Goal: Task Accomplishment & Management: Use online tool/utility

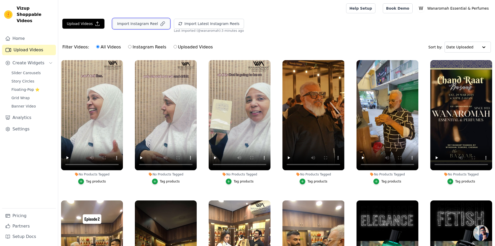
click at [127, 25] on button "Import Instagram Reel" at bounding box center [141, 24] width 57 height 10
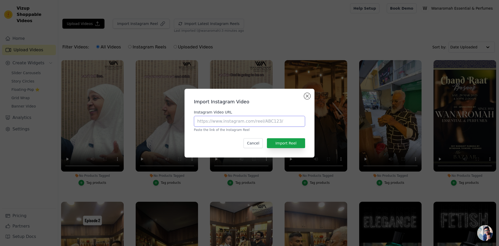
click at [237, 124] on input "Instagram Video URL" at bounding box center [249, 121] width 111 height 11
paste input "https://www.instagram.com/reel/Czlh6F2SwZj/"
type input "https://www.instagram.com/reel/Czlh6F2SwZj/"
click at [287, 141] on button "Import Reel" at bounding box center [286, 143] width 38 height 10
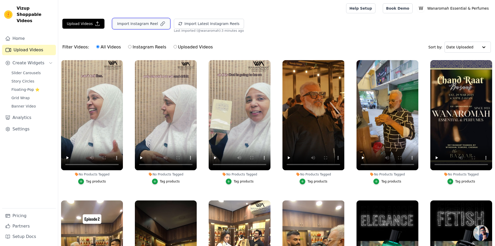
click at [137, 23] on button "Import Instagram Reel" at bounding box center [141, 24] width 57 height 10
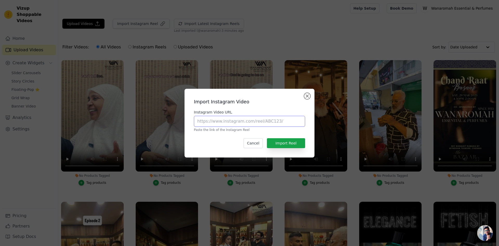
click at [253, 121] on input "Instagram Video URL" at bounding box center [249, 121] width 111 height 11
paste input "https://www.instagram.com/reel/DNSyeqTJgqJ/"
type input "https://www.instagram.com/reel/DNSyeqTJgqJ/"
click at [290, 144] on button "Import Reel" at bounding box center [286, 143] width 38 height 10
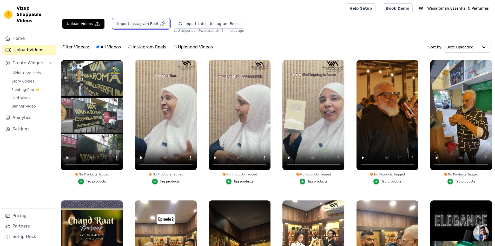
click at [130, 24] on button "Import Instagram Reel" at bounding box center [141, 24] width 57 height 10
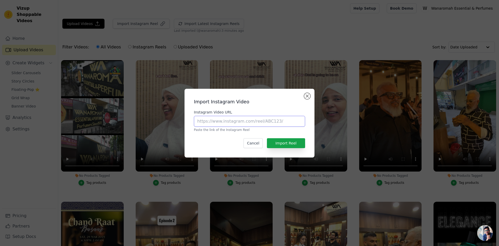
click at [239, 121] on input "Instagram Video URL" at bounding box center [249, 121] width 111 height 11
paste input "https://www.instagram.com/reel/DNKgNCWyjRY/"
type input "https://www.instagram.com/reel/DNKgNCWyjRY/"
click at [281, 139] on button "Import Reel" at bounding box center [286, 143] width 38 height 10
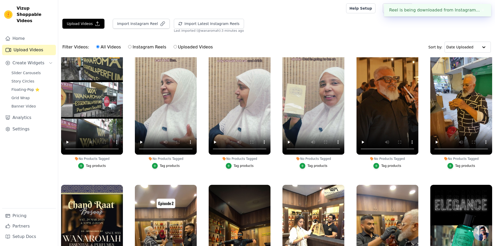
scroll to position [26, 0]
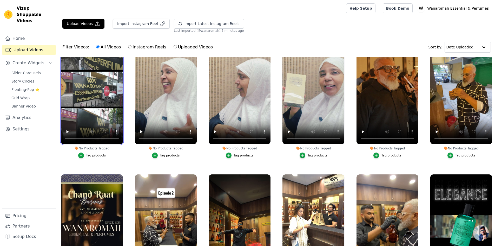
click at [92, 116] on video at bounding box center [92, 89] width 62 height 110
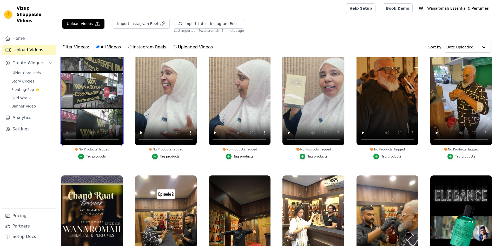
scroll to position [0, 0]
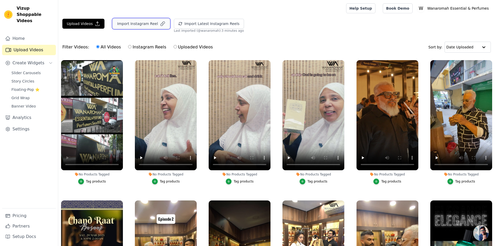
click at [127, 21] on button "Import Instagram Reel" at bounding box center [141, 24] width 57 height 10
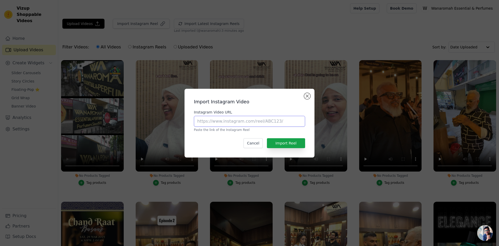
click at [254, 122] on input "Instagram Video URL" at bounding box center [249, 121] width 111 height 11
paste input "https://www.instagram.com/reel/DNKgNCWyjRY/"
type input "https://www.instagram.com/reel/DNKgNCWyjRY/"
click at [293, 140] on button "Import Reel" at bounding box center [286, 143] width 38 height 10
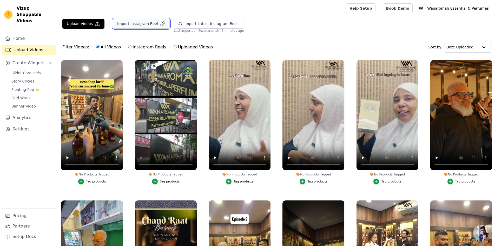
click at [138, 21] on button "Import Instagram Reel" at bounding box center [141, 24] width 57 height 10
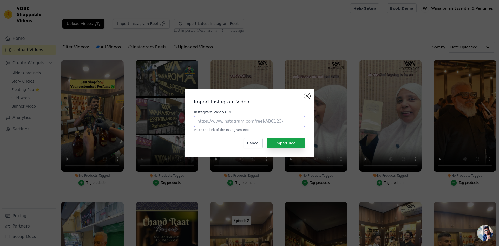
click at [226, 116] on input "Instagram Video URL" at bounding box center [249, 121] width 111 height 11
paste input "https://www.instagram.com/reel/DMIHZtHyR1r/"
type input "https://www.instagram.com/reel/DMIHZtHyR1r/"
click at [288, 141] on button "Import Reel" at bounding box center [286, 143] width 38 height 10
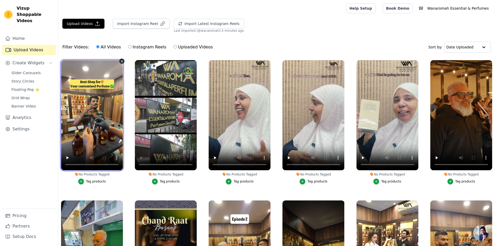
click at [91, 106] on video at bounding box center [92, 115] width 62 height 110
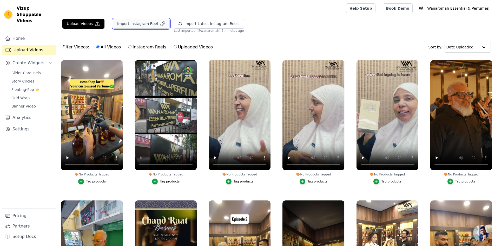
click at [125, 22] on button "Import Instagram Reel" at bounding box center [141, 24] width 57 height 10
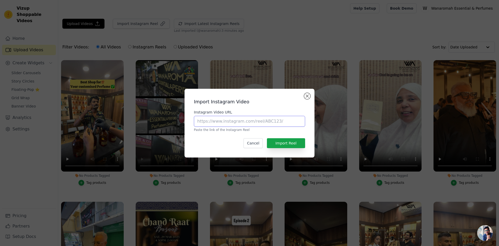
click at [215, 119] on input "Instagram Video URL" at bounding box center [249, 121] width 111 height 11
paste input "https://www.instagram.com/reel/DKcT0q0I6z-/"
type input "https://www.instagram.com/reel/DKcT0q0I6z-/"
click at [288, 143] on button "Import Reel" at bounding box center [286, 143] width 38 height 10
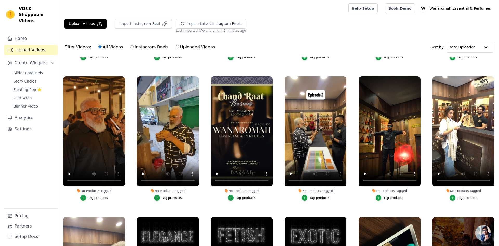
scroll to position [123, 0]
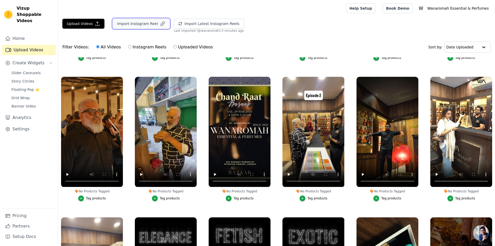
click at [149, 23] on button "Import Instagram Reel" at bounding box center [141, 24] width 57 height 10
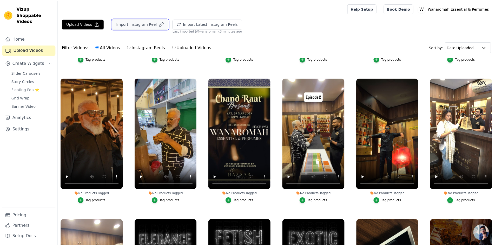
scroll to position [125, 0]
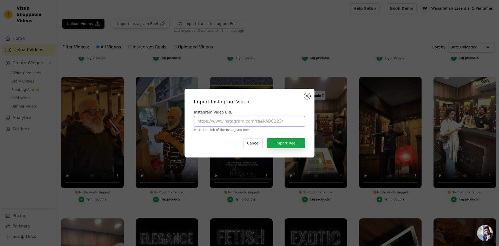
click at [227, 125] on input "Instagram Video URL" at bounding box center [249, 121] width 111 height 11
paste input "https://www.instagram.com/reel/CzTvSdnvAEl/"
type input "https://www.instagram.com/reel/CzTvSdnvAEl/"
click at [284, 142] on button "Import Reel" at bounding box center [286, 143] width 38 height 10
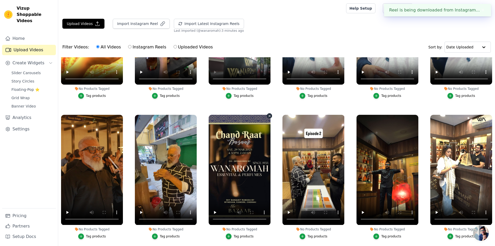
scroll to position [0, 0]
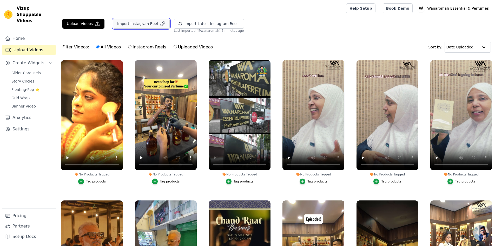
click at [130, 25] on button "Import Instagram Reel" at bounding box center [141, 24] width 57 height 10
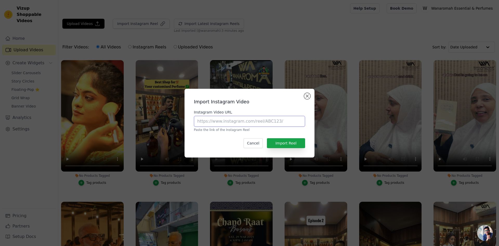
click at [240, 118] on input "Instagram Video URL" at bounding box center [249, 121] width 111 height 11
paste input "https://www.instagram.com/reel/DJOlODMSUQg/"
type input "https://www.instagram.com/reel/DJOlODMSUQg/"
click at [289, 140] on button "Import Reel" at bounding box center [286, 143] width 38 height 10
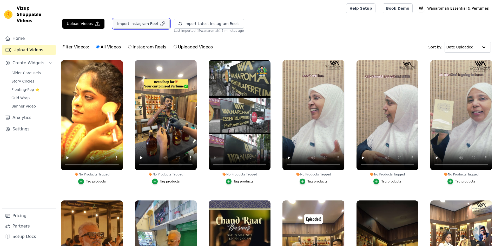
click at [133, 26] on button "Import Instagram Reel" at bounding box center [141, 24] width 57 height 10
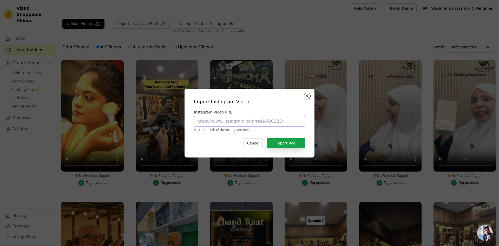
click at [252, 122] on input "Instagram Video URL" at bounding box center [249, 121] width 111 height 11
paste input "https://www.instagram.com/reel/C44i89uSsbb/"
type input "https://www.instagram.com/reel/C44i89uSsbb/"
click at [292, 142] on button "Import Reel" at bounding box center [286, 143] width 38 height 10
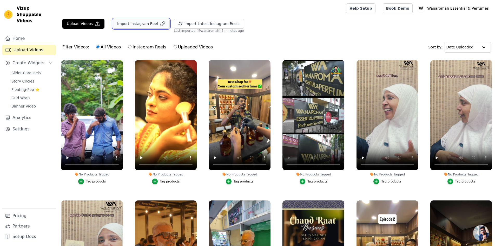
click at [131, 25] on button "Import Instagram Reel" at bounding box center [141, 24] width 57 height 10
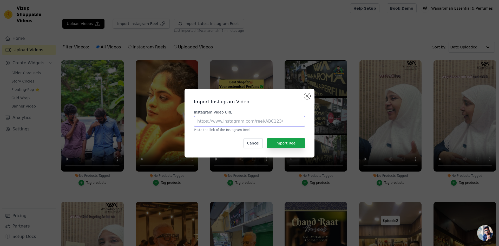
click at [231, 121] on input "Instagram Video URL" at bounding box center [249, 121] width 111 height 11
paste input "https://www.instagram.com/reel/C4p4XqivJFi/"
type input "https://www.instagram.com/reel/C4p4XqivJFi/"
click at [285, 143] on button "Import Reel" at bounding box center [286, 143] width 38 height 10
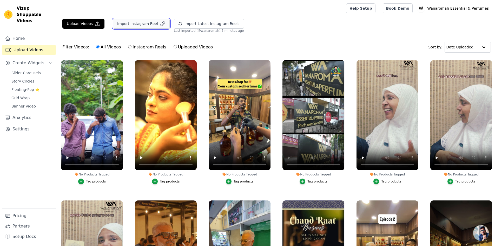
click at [143, 27] on button "Import Instagram Reel" at bounding box center [141, 24] width 57 height 10
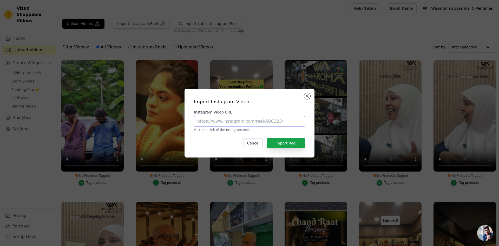
click at [240, 122] on input "Instagram Video URL" at bounding box center [249, 121] width 111 height 11
paste input "https://www.instagram.com/reel/CzTvSdnvAEl/"
type input "https://www.instagram.com/reel/CzTvSdnvAEl/"
click at [284, 142] on button "Import Reel" at bounding box center [286, 143] width 38 height 10
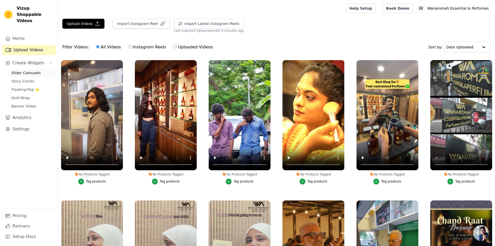
click at [21, 69] on link "Slider Carousels" at bounding box center [32, 72] width 48 height 7
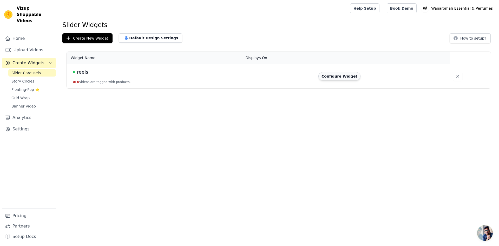
click at [341, 77] on button "Configure Widget" at bounding box center [339, 76] width 42 height 8
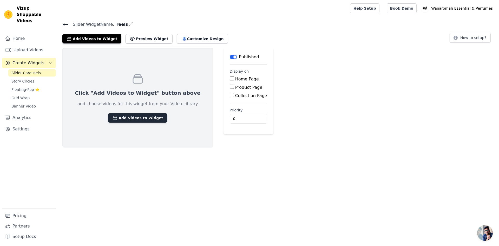
click at [137, 114] on button "Add Videos to Widget" at bounding box center [137, 117] width 59 height 9
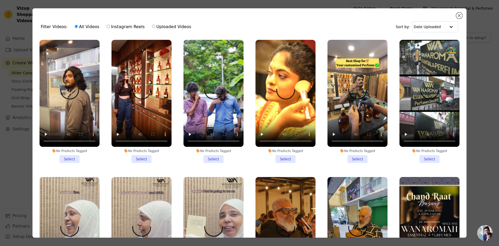
click at [65, 156] on li "No Products Tagged Select" at bounding box center [70, 101] width 60 height 123
click at [0, 0] on input "No Products Tagged Select" at bounding box center [0, 0] width 0 height 0
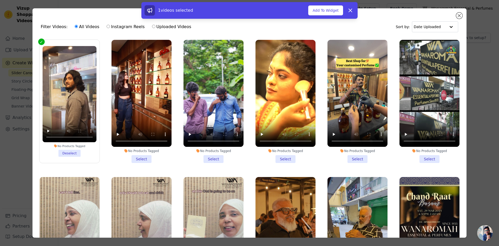
click at [140, 156] on li "No Products Tagged Select" at bounding box center [141, 101] width 60 height 123
click at [0, 0] on input "No Products Tagged Select" at bounding box center [0, 0] width 0 height 0
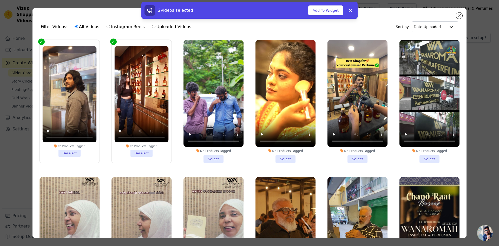
click at [215, 155] on li "No Products Tagged Select" at bounding box center [213, 101] width 60 height 123
click at [0, 0] on input "No Products Tagged Select" at bounding box center [0, 0] width 0 height 0
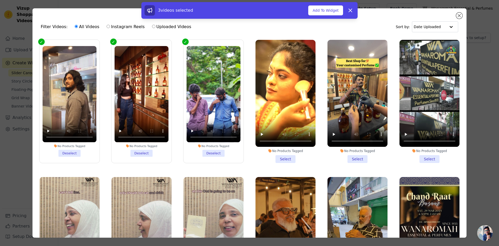
click at [282, 153] on li "No Products Tagged Select" at bounding box center [285, 101] width 60 height 123
click at [0, 0] on input "No Products Tagged Select" at bounding box center [0, 0] width 0 height 0
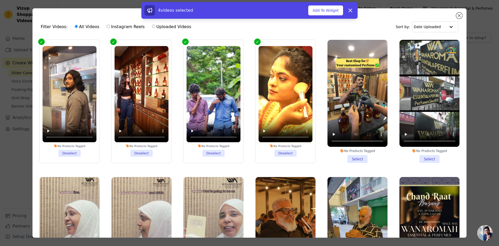
drag, startPoint x: 359, startPoint y: 154, endPoint x: 371, endPoint y: 154, distance: 12.2
click at [359, 154] on li "No Products Tagged Select" at bounding box center [357, 101] width 60 height 123
click at [0, 0] on input "No Products Tagged Select" at bounding box center [0, 0] width 0 height 0
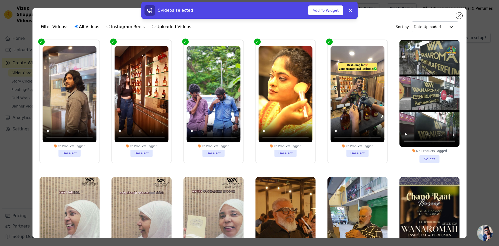
click at [431, 155] on li "No Products Tagged Select" at bounding box center [429, 101] width 60 height 123
click at [0, 0] on input "No Products Tagged Select" at bounding box center [0, 0] width 0 height 0
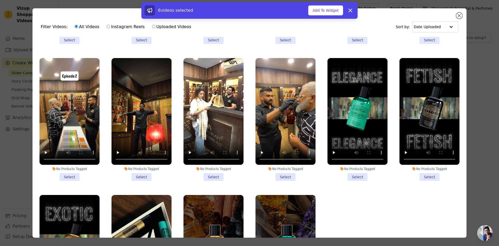
scroll to position [260, 0]
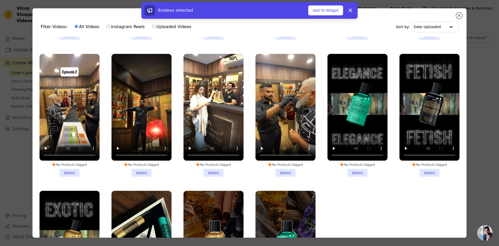
click at [142, 164] on li "No Products Tagged Select" at bounding box center [141, 115] width 60 height 123
click at [0, 0] on input "No Products Tagged Select" at bounding box center [0, 0] width 0 height 0
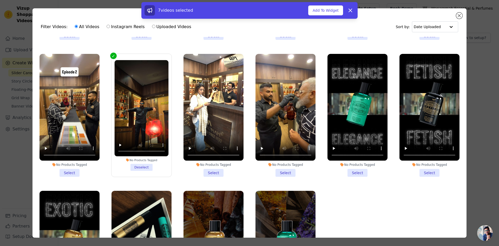
click at [209, 165] on li "No Products Tagged Select" at bounding box center [213, 115] width 60 height 123
click at [0, 0] on input "No Products Tagged Select" at bounding box center [0, 0] width 0 height 0
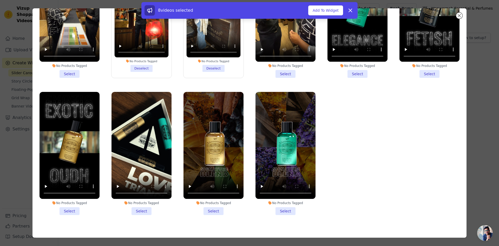
scroll to position [45, 0]
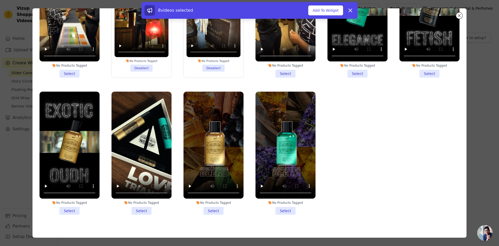
click at [133, 201] on li "No Products Tagged Select" at bounding box center [141, 152] width 60 height 123
click at [0, 0] on input "No Products Tagged Select" at bounding box center [0, 0] width 0 height 0
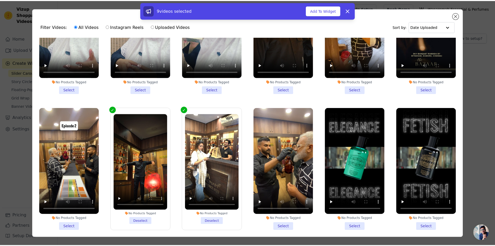
scroll to position [234, 0]
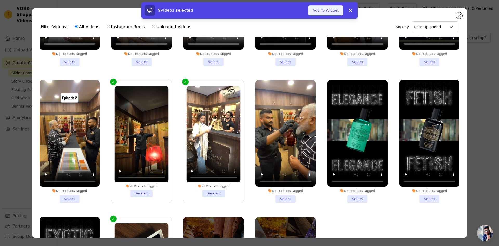
click at [327, 10] on button "Add To Widget" at bounding box center [325, 10] width 35 height 10
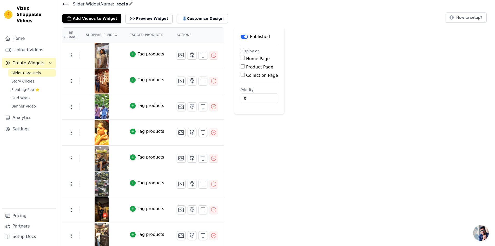
scroll to position [48, 0]
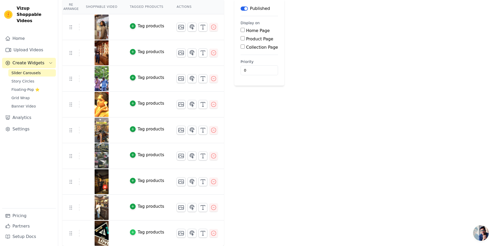
click at [131, 232] on icon "button" at bounding box center [133, 232] width 4 height 4
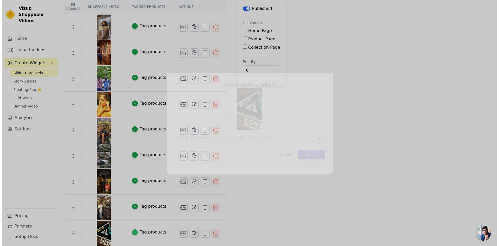
scroll to position [0, 0]
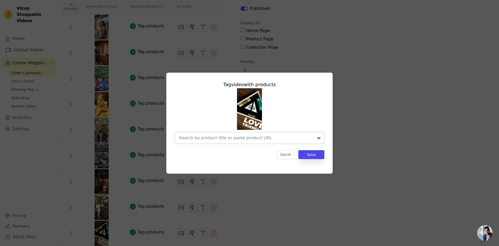
click at [278, 141] on div at bounding box center [246, 137] width 135 height 11
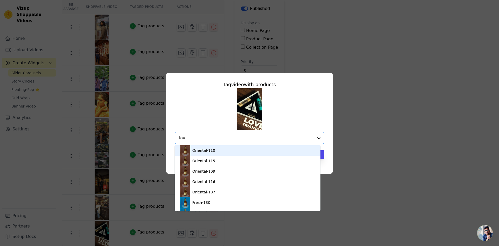
type input "love"
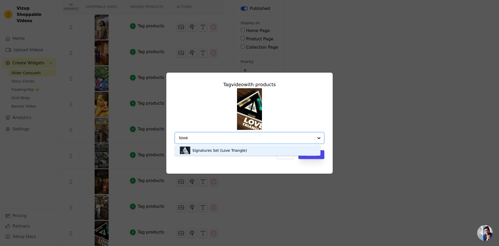
click at [273, 148] on div "Signatures Set (Love Triangle)" at bounding box center [247, 150] width 135 height 10
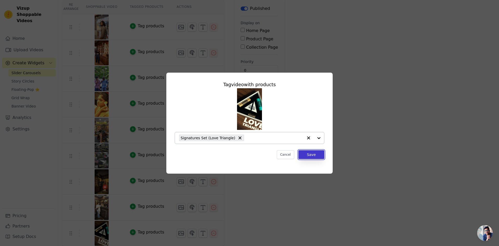
click at [310, 156] on button "Save" at bounding box center [311, 154] width 26 height 9
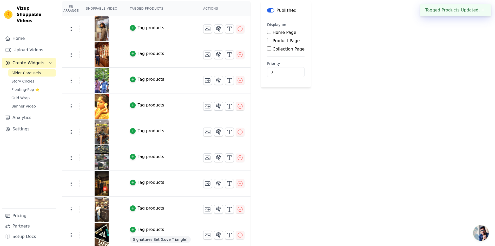
scroll to position [49, 0]
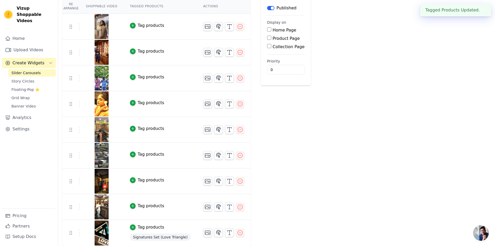
click at [103, 176] on img at bounding box center [101, 180] width 15 height 25
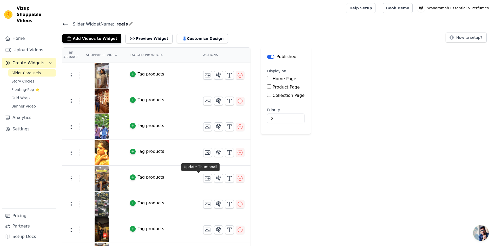
scroll to position [0, 0]
click at [26, 45] on link "Upload Videos" at bounding box center [29, 50] width 54 height 10
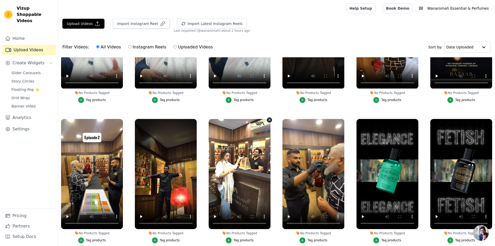
scroll to position [286, 0]
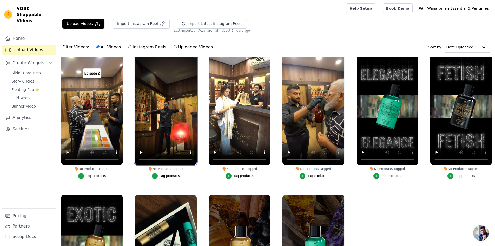
click at [154, 119] on video at bounding box center [166, 110] width 62 height 110
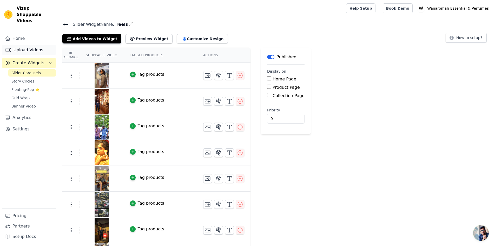
click at [20, 47] on link "Upload Videos" at bounding box center [29, 50] width 54 height 10
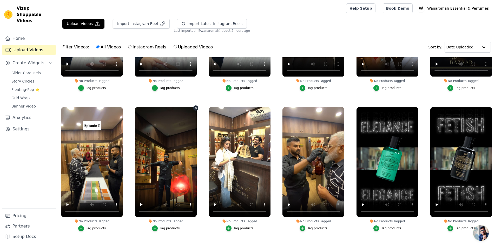
scroll to position [234, 0]
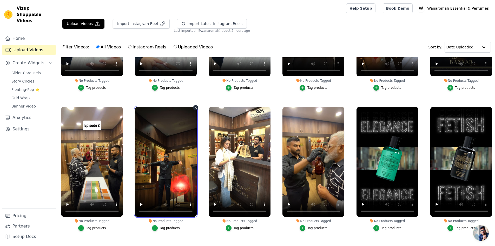
click at [167, 168] on video at bounding box center [166, 162] width 62 height 110
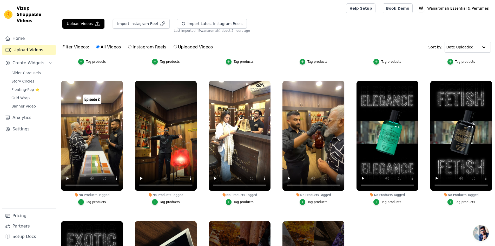
click at [163, 201] on div "Tag products" at bounding box center [170, 202] width 20 height 4
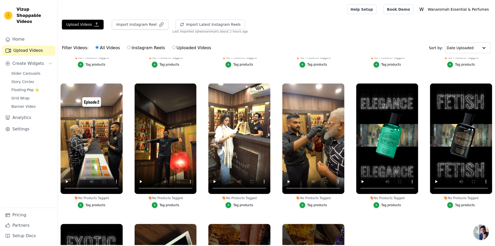
scroll to position [262, 0]
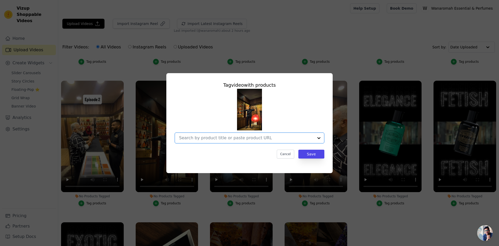
click at [240, 139] on input "No Products Tagged Tag video with products Option undefined, selected. Select i…" at bounding box center [246, 137] width 135 height 5
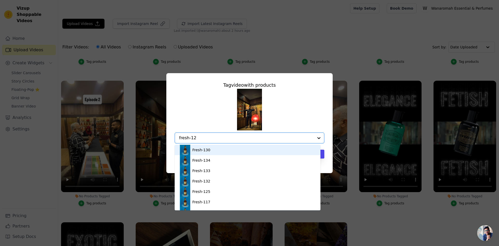
type input "fresh-125"
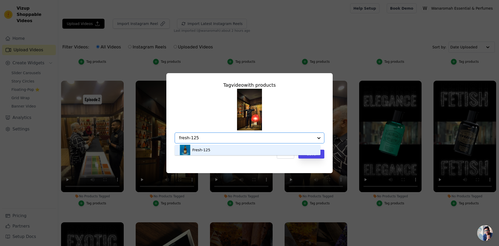
click at [226, 148] on div "Fresh-125" at bounding box center [247, 149] width 135 height 10
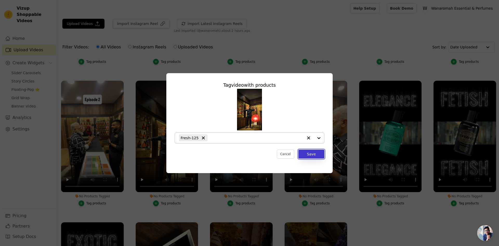
click at [320, 153] on button "Save" at bounding box center [311, 153] width 26 height 9
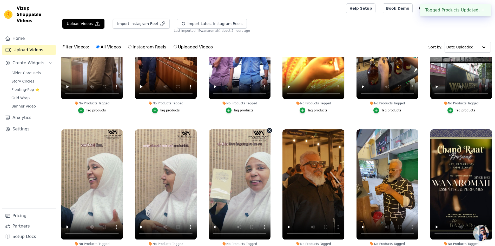
scroll to position [0, 0]
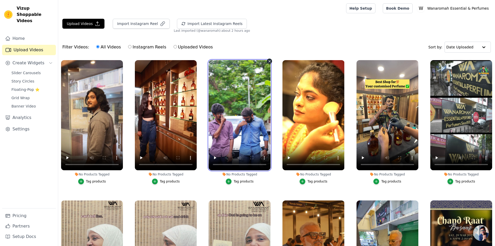
click at [242, 117] on video at bounding box center [240, 115] width 62 height 110
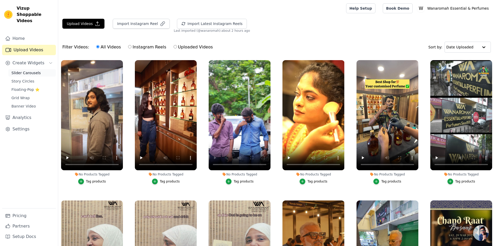
click at [37, 69] on link "Slider Carousels" at bounding box center [32, 72] width 48 height 7
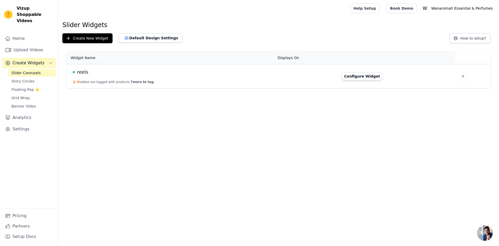
click at [160, 76] on td "reels 2 / 9 videos are tagged with products. 7 more to tag." at bounding box center [171, 76] width 208 height 24
click at [356, 76] on button "Configure Widget" at bounding box center [362, 76] width 42 height 8
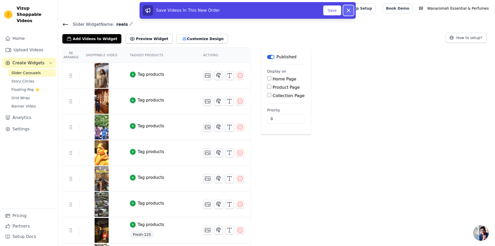
click at [349, 11] on icon at bounding box center [348, 10] width 6 height 6
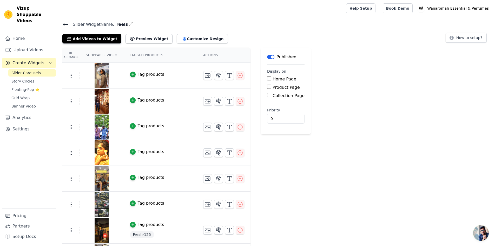
click at [267, 78] on input "Home Page" at bounding box center [269, 78] width 4 height 4
checkbox input "true"
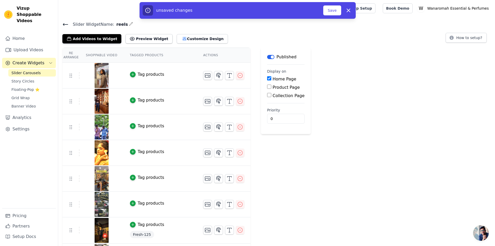
click at [267, 87] on input "Product Page" at bounding box center [269, 86] width 4 height 4
click at [267, 88] on input "Product Page" at bounding box center [269, 86] width 4 height 4
checkbox input "false"
click at [333, 10] on button "Save" at bounding box center [332, 10] width 18 height 10
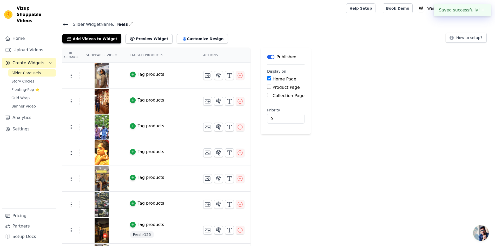
click at [67, 24] on icon at bounding box center [65, 24] width 5 height 2
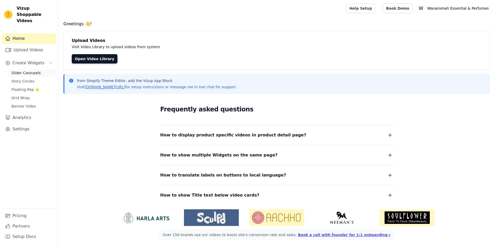
click at [24, 70] on span "Slider Carousels" at bounding box center [25, 72] width 29 height 5
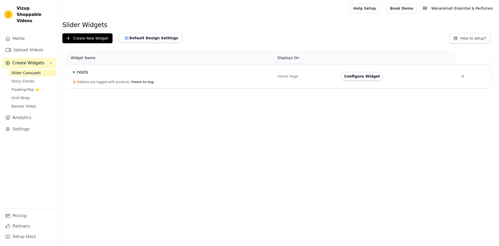
click at [81, 76] on td "reels 2 / 9 videos are tagged with products. 7 more to tag." at bounding box center [171, 76] width 208 height 24
click at [148, 75] on div "reels" at bounding box center [172, 71] width 199 height 7
click at [354, 77] on button "Configure Widget" at bounding box center [362, 76] width 42 height 8
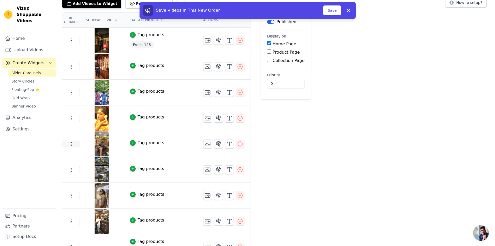
scroll to position [49, 0]
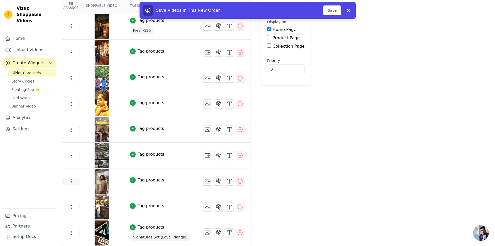
click at [69, 183] on icon at bounding box center [71, 181] width 6 height 6
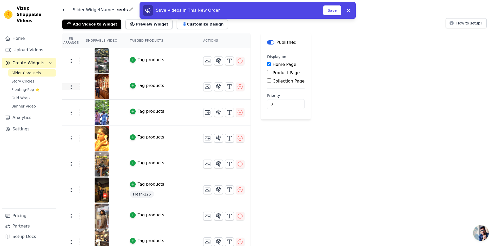
scroll to position [26, 0]
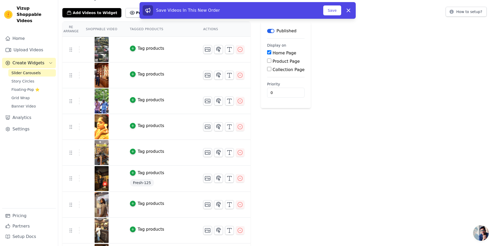
click at [148, 49] on div "Tag products" at bounding box center [151, 48] width 27 height 6
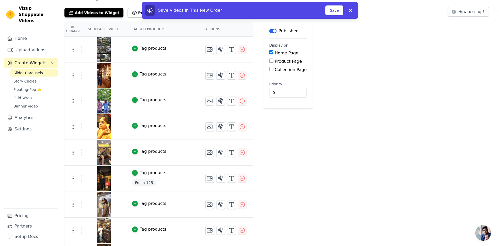
scroll to position [0, 0]
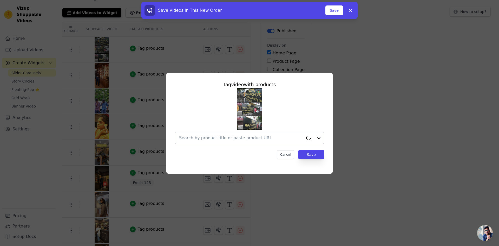
click at [259, 138] on input "text" at bounding box center [241, 138] width 124 height 6
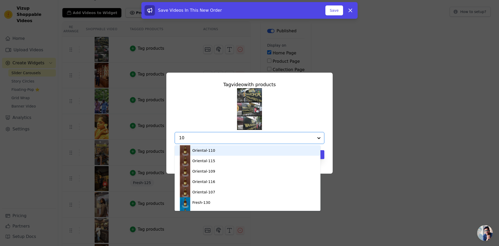
type input "101"
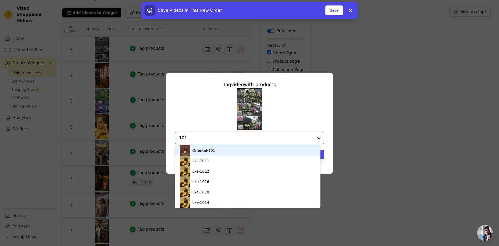
click at [221, 149] on div "Oriental-101" at bounding box center [247, 150] width 135 height 10
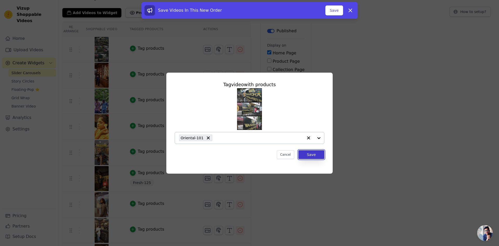
click at [315, 153] on button "Save" at bounding box center [311, 154] width 26 height 9
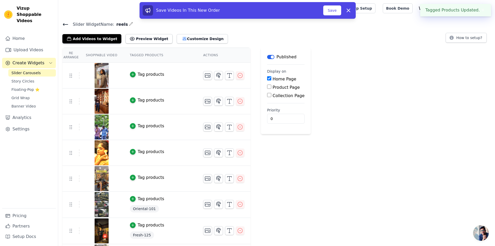
scroll to position [50, 0]
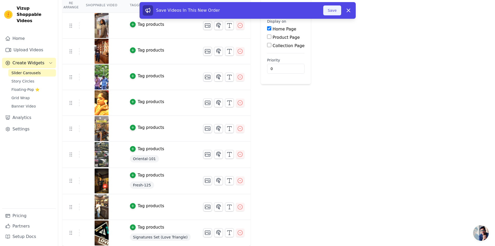
click at [331, 12] on button "Save" at bounding box center [332, 10] width 18 height 10
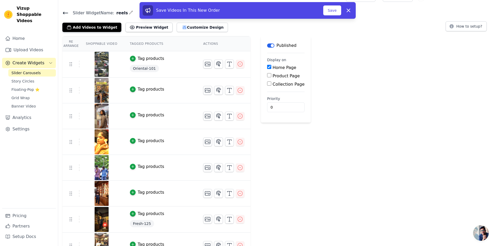
scroll to position [0, 0]
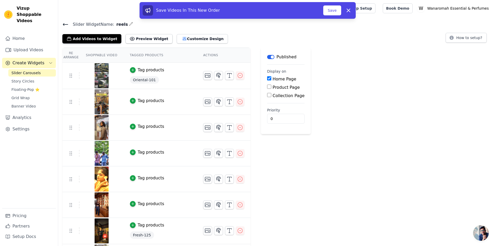
click at [98, 102] on img at bounding box center [101, 101] width 15 height 25
click at [331, 12] on button "Save" at bounding box center [332, 10] width 18 height 10
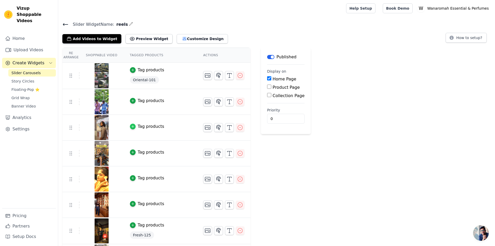
click at [132, 126] on div "button" at bounding box center [133, 126] width 6 height 6
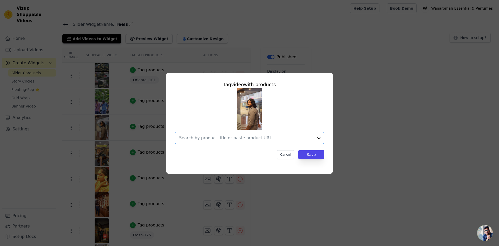
click at [213, 138] on input "text" at bounding box center [246, 138] width 135 height 6
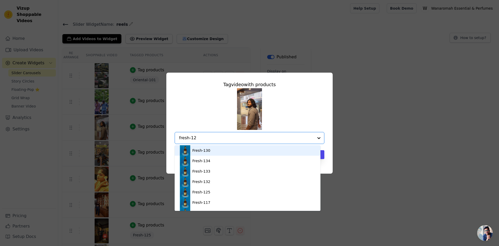
type input "fresh-125"
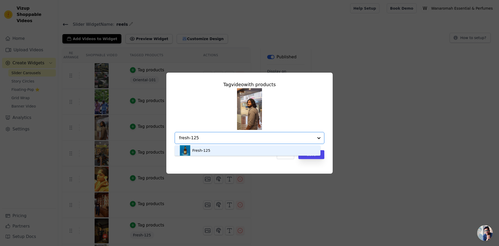
click at [212, 153] on div "Fresh-125" at bounding box center [247, 150] width 135 height 10
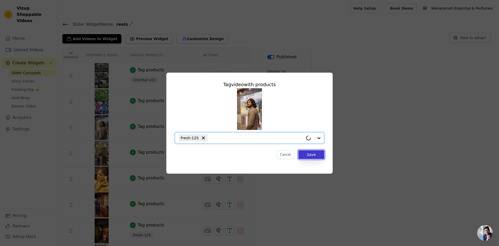
click at [313, 154] on button "Save" at bounding box center [311, 154] width 26 height 9
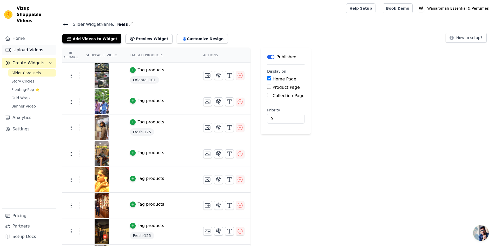
click at [22, 45] on link "Upload Videos" at bounding box center [29, 50] width 54 height 10
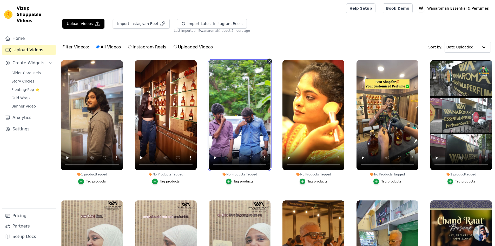
click at [239, 111] on video at bounding box center [240, 115] width 62 height 110
click at [232, 74] on video at bounding box center [240, 115] width 62 height 110
click at [253, 163] on video at bounding box center [240, 115] width 62 height 110
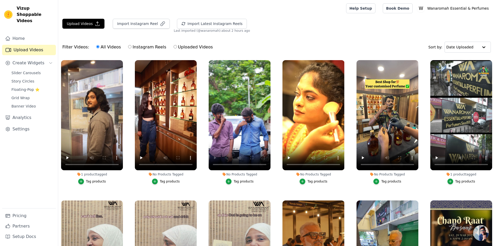
click at [245, 180] on div "Tag products" at bounding box center [244, 181] width 20 height 4
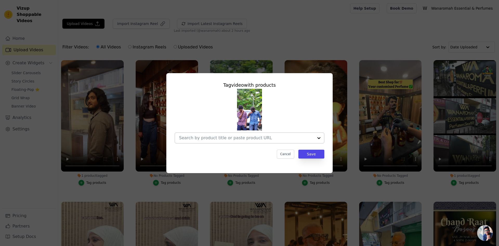
click at [216, 135] on input "No Products Tagged Tag video with products Cancel Save Tag products" at bounding box center [246, 137] width 135 height 5
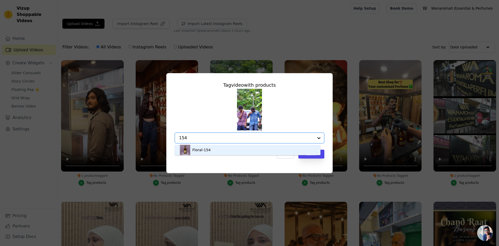
type input "154"
click at [291, 167] on div "Tag video with products Floral-154 Option undefined, selected. You are currentl…" at bounding box center [249, 123] width 166 height 100
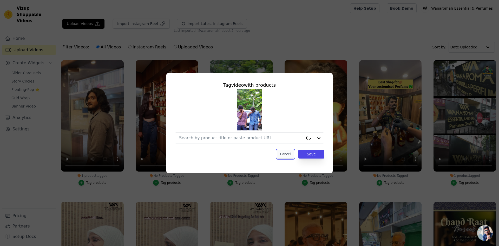
click at [291, 154] on button "Cancel" at bounding box center [285, 153] width 17 height 9
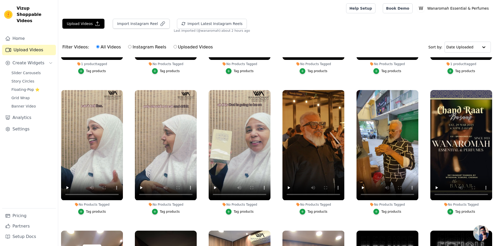
scroll to position [97, 0]
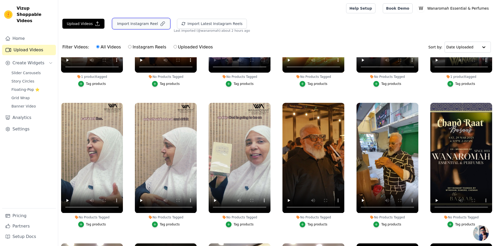
click at [128, 25] on button "Import Instagram Reel" at bounding box center [141, 24] width 57 height 10
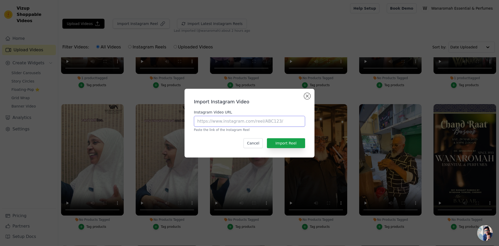
click at [236, 120] on input "Instagram Video URL" at bounding box center [249, 121] width 111 height 11
paste input "https://www.instagram.com/reel/CsLjMBaqfHK/"
type input "https://www.instagram.com/reel/CsLjMBaqfHK/"
click at [289, 141] on button "Import Reel" at bounding box center [286, 143] width 38 height 10
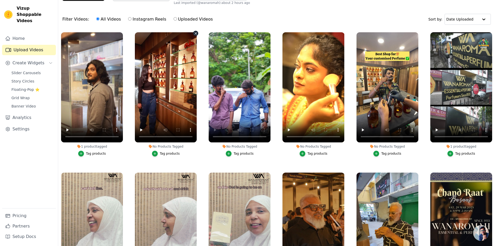
scroll to position [0, 0]
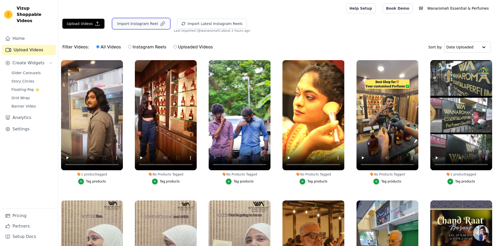
click at [142, 20] on button "Import Instagram Reel" at bounding box center [141, 24] width 57 height 10
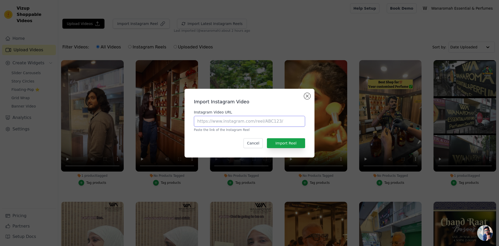
click at [226, 124] on input "Instagram Video URL" at bounding box center [249, 121] width 111 height 11
paste input "https://www.instagram.com/reel/CsLjMBaqfHK/"
type input "https://www.instagram.com/reel/CsLjMBaqfHK/"
click at [277, 141] on button "Import Reel" at bounding box center [286, 143] width 38 height 10
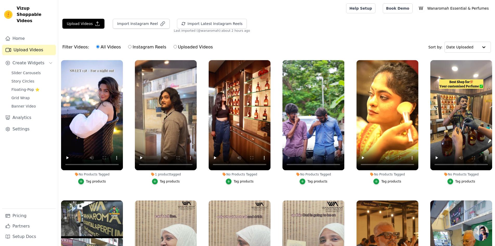
click at [91, 180] on div "Tag products" at bounding box center [96, 181] width 20 height 4
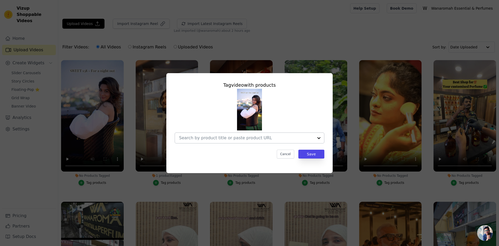
click at [264, 138] on input "No Products Tagged Tag video with products Cancel Save Tag products" at bounding box center [246, 137] width 135 height 5
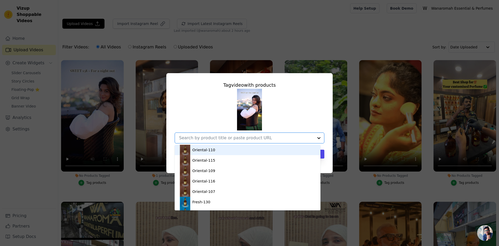
click at [232, 149] on div "Oriental-110" at bounding box center [247, 149] width 135 height 10
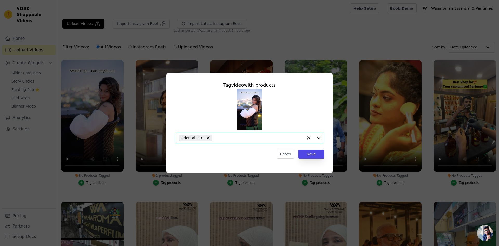
click at [225, 136] on input "No Products Tagged Tag video with products Option Oriental-110, selected. Selec…" at bounding box center [259, 137] width 88 height 5
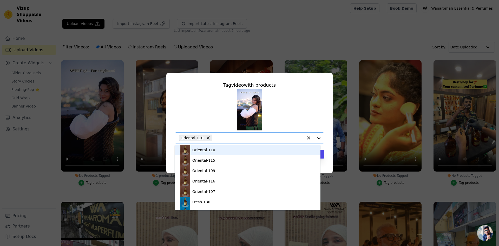
click at [304, 138] on button "No Products Tagged Tag video with products Oriental-110 Oriental-115 Oriental-1…" at bounding box center [308, 138] width 10 height 10
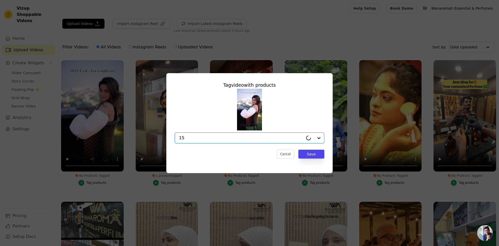
type input "154"
click at [210, 151] on div "Floral-154" at bounding box center [247, 149] width 135 height 10
type input "117"
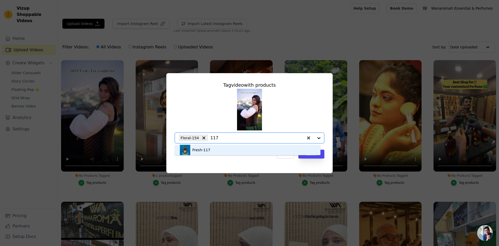
click at [212, 148] on div "Fresh-117" at bounding box center [247, 149] width 135 height 10
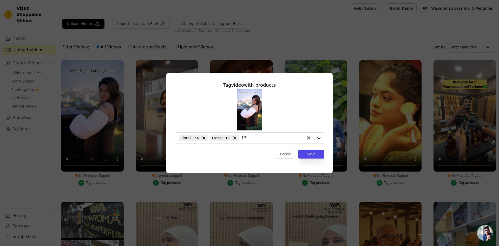
type input "138"
click at [302, 152] on button "Save" at bounding box center [311, 153] width 26 height 9
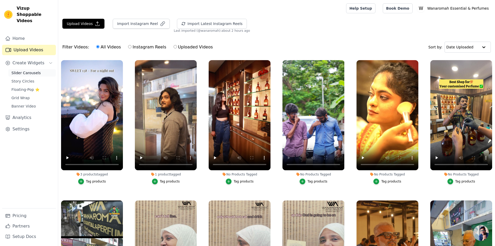
click at [21, 70] on link "Slider Carousels" at bounding box center [32, 72] width 48 height 7
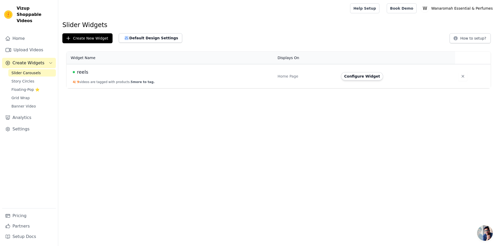
click at [135, 74] on div "reels" at bounding box center [172, 71] width 199 height 7
click at [364, 78] on button "Configure Widget" at bounding box center [362, 76] width 42 height 8
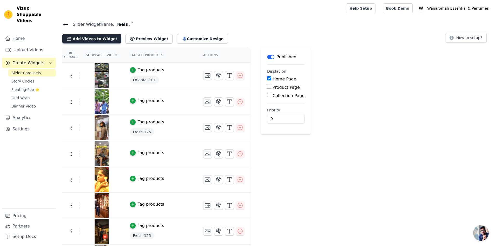
click at [91, 35] on button "Add Videos to Widget" at bounding box center [91, 38] width 59 height 9
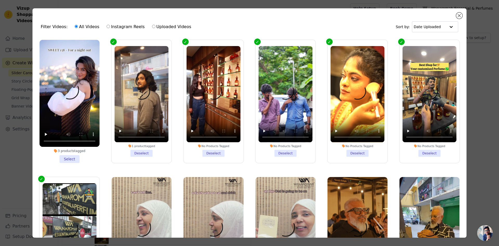
click at [74, 157] on li "3 products tagged Select" at bounding box center [70, 101] width 60 height 123
click at [0, 0] on input "3 products tagged Select" at bounding box center [0, 0] width 0 height 0
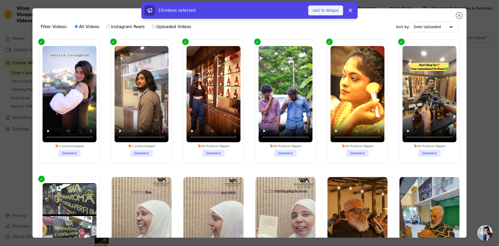
click at [327, 10] on button "Add To Widget" at bounding box center [325, 10] width 35 height 10
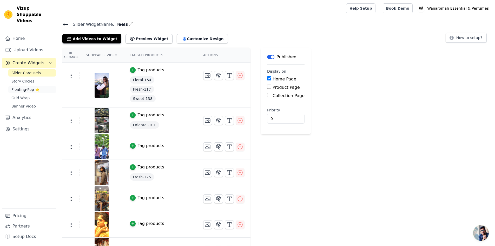
click at [21, 87] on span "Floating-Pop ⭐" at bounding box center [25, 89] width 28 height 5
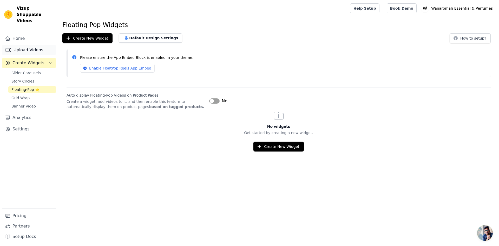
click at [23, 46] on link "Upload Videos" at bounding box center [29, 50] width 54 height 10
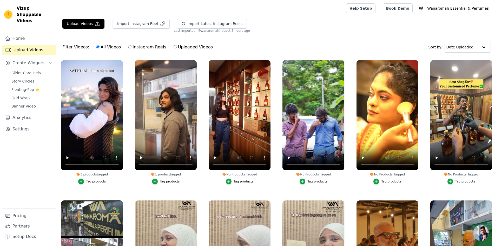
click at [315, 182] on div "Tag products" at bounding box center [317, 181] width 20 height 4
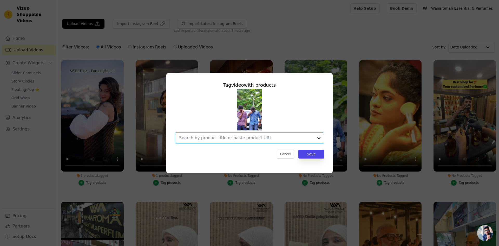
click at [208, 136] on input "No Products Tagged Tag video with products Option undefined, selected. Select i…" at bounding box center [246, 137] width 135 height 5
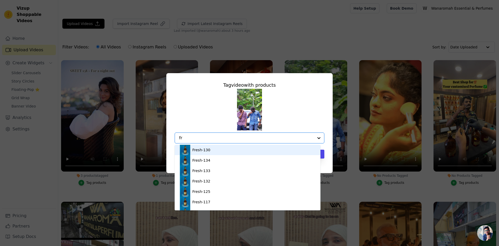
type input "f"
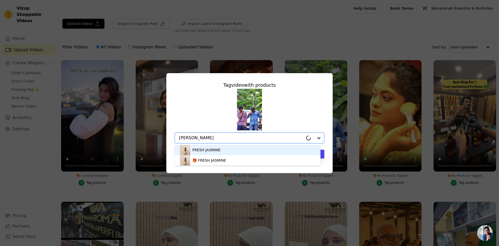
type input "jasm"
click at [208, 150] on div "FRESH JASMINE" at bounding box center [206, 149] width 28 height 5
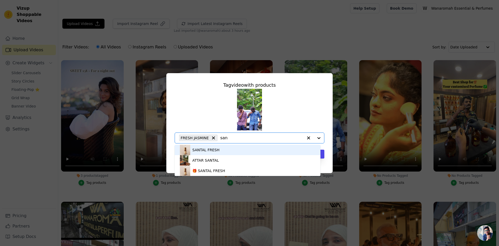
type input "sant"
click at [225, 151] on div "SANTAL FRESH" at bounding box center [247, 149] width 135 height 10
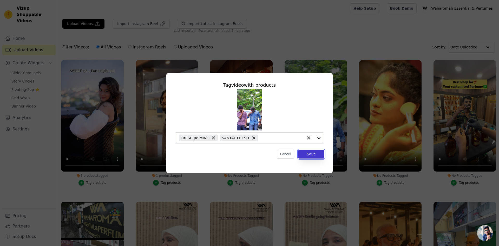
click at [310, 154] on button "Save" at bounding box center [311, 153] width 26 height 9
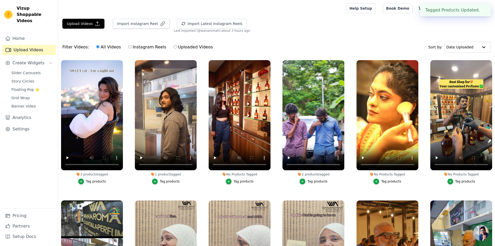
click at [393, 180] on div "Tag products" at bounding box center [391, 181] width 20 height 4
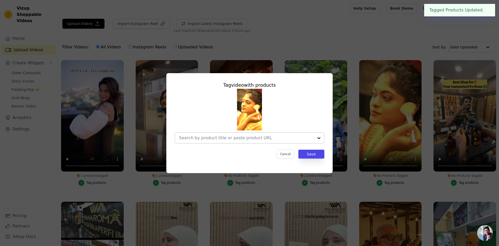
click at [257, 141] on div at bounding box center [246, 138] width 135 height 10
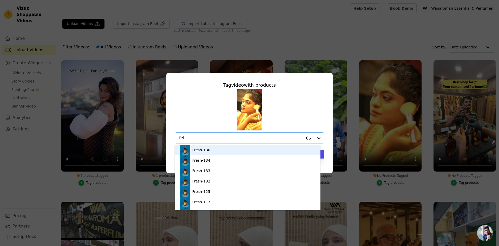
type input "feti"
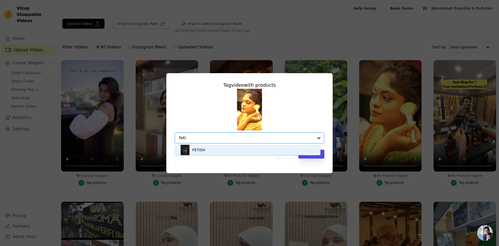
click at [238, 151] on div "FETISH" at bounding box center [247, 149] width 135 height 10
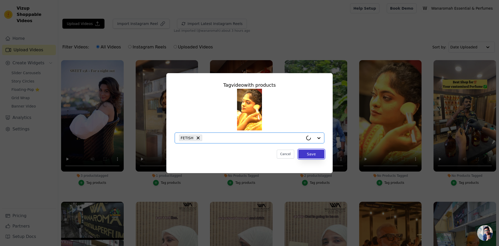
click at [320, 156] on button "Save" at bounding box center [311, 153] width 26 height 9
